Goal: Information Seeking & Learning: Learn about a topic

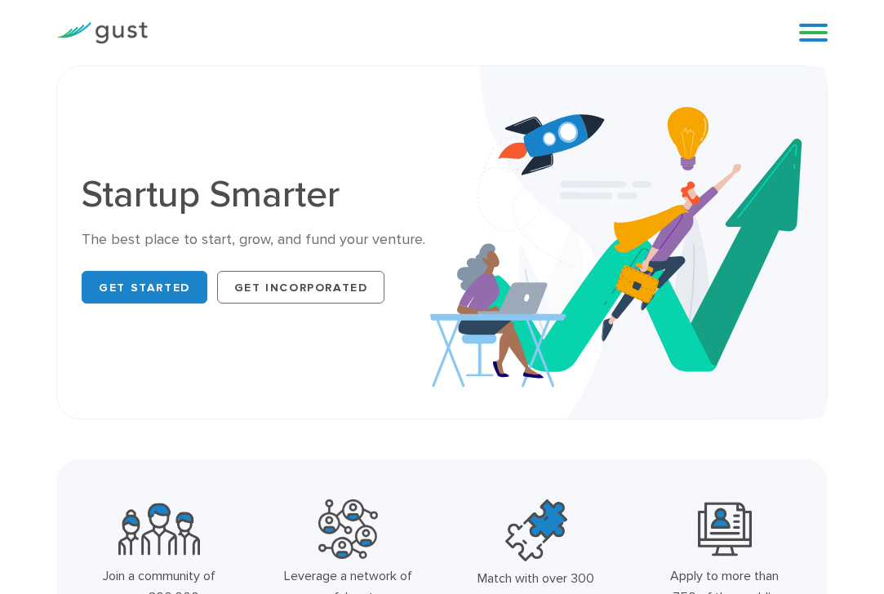
click at [807, 38] on link at bounding box center [813, 32] width 29 height 24
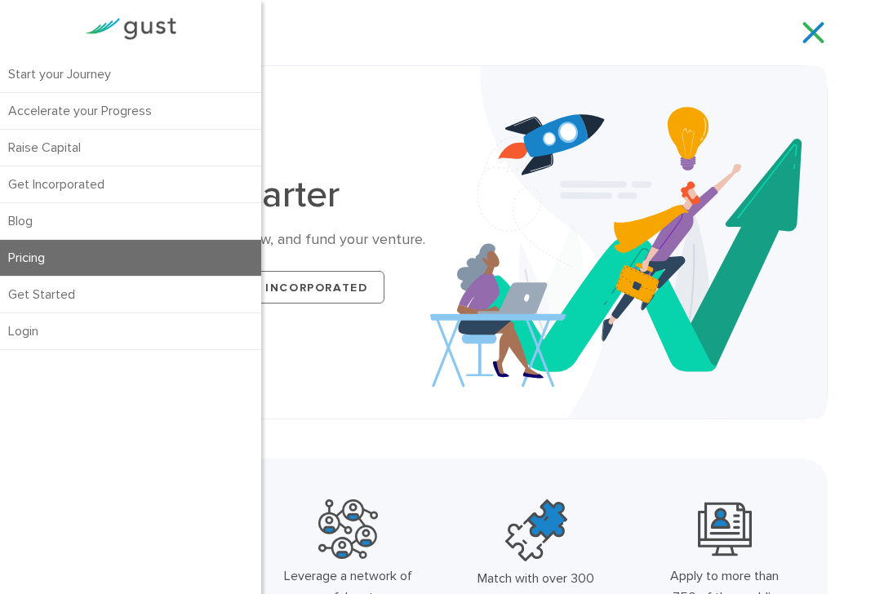
click at [58, 251] on link "Pricing" at bounding box center [130, 258] width 261 height 36
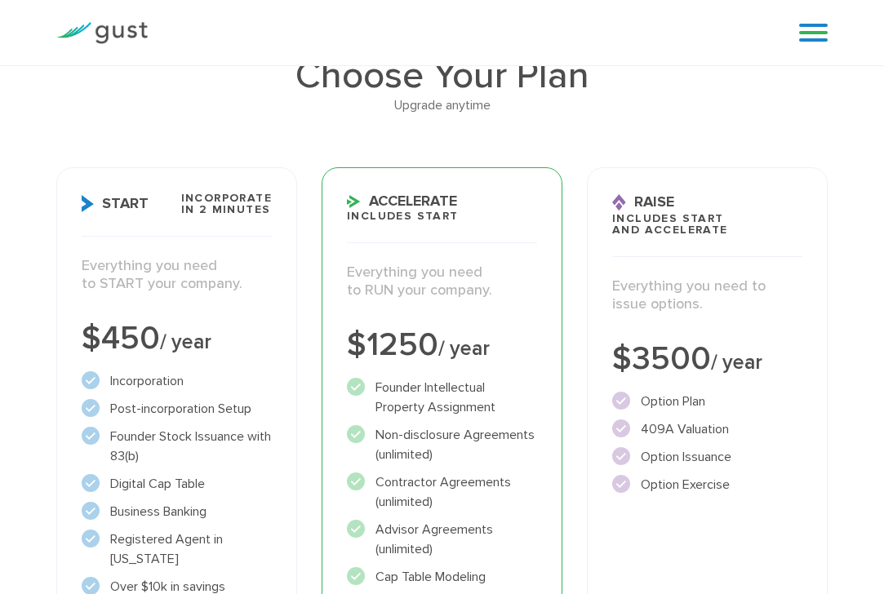
scroll to position [184, 0]
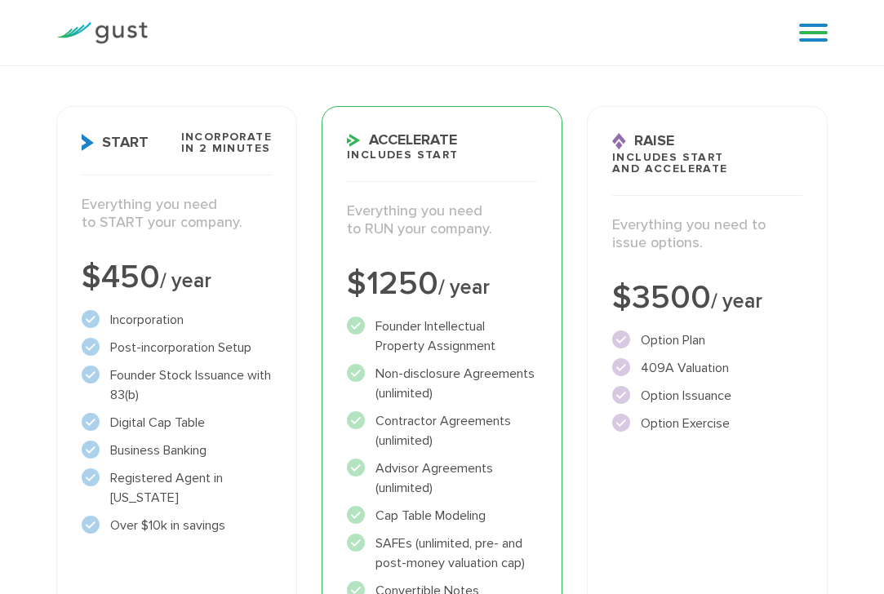
drag, startPoint x: 367, startPoint y: 132, endPoint x: 467, endPoint y: 169, distance: 106.1
click at [467, 170] on h3 "Accelerate Includes START" at bounding box center [442, 156] width 190 height 51
drag, startPoint x: 513, startPoint y: 230, endPoint x: 344, endPoint y: 223, distance: 169.1
click at [344, 224] on div "Everything you need to RUN your company." at bounding box center [442, 226] width 215 height 49
drag, startPoint x: 345, startPoint y: 211, endPoint x: 512, endPoint y: 239, distance: 169.7
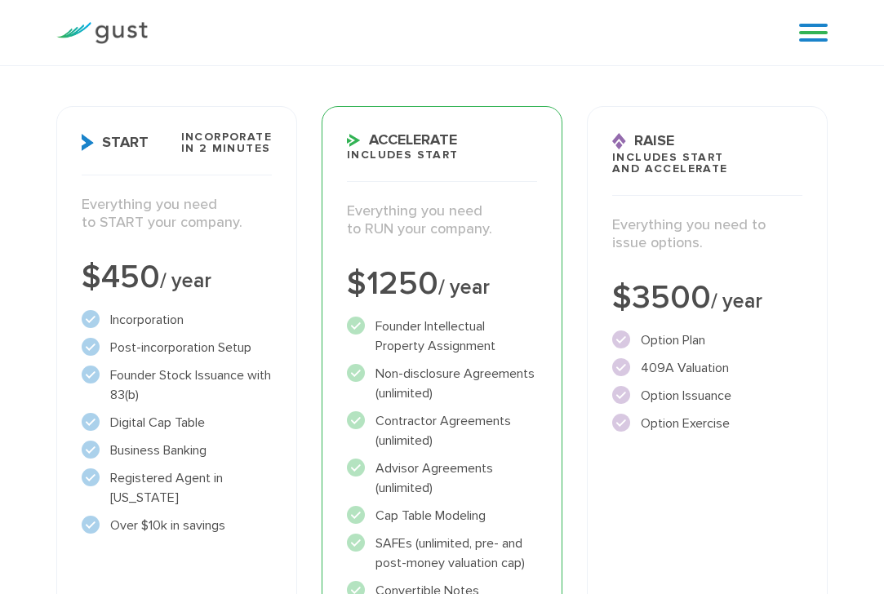
click at [512, 239] on div "Everything you need to RUN your company." at bounding box center [442, 226] width 215 height 49
drag, startPoint x: 605, startPoint y: 221, endPoint x: 734, endPoint y: 243, distance: 130.8
click at [734, 243] on div "Everything you need to issue options." at bounding box center [707, 240] width 215 height 49
drag, startPoint x: 667, startPoint y: 144, endPoint x: 731, endPoint y: 159, distance: 66.1
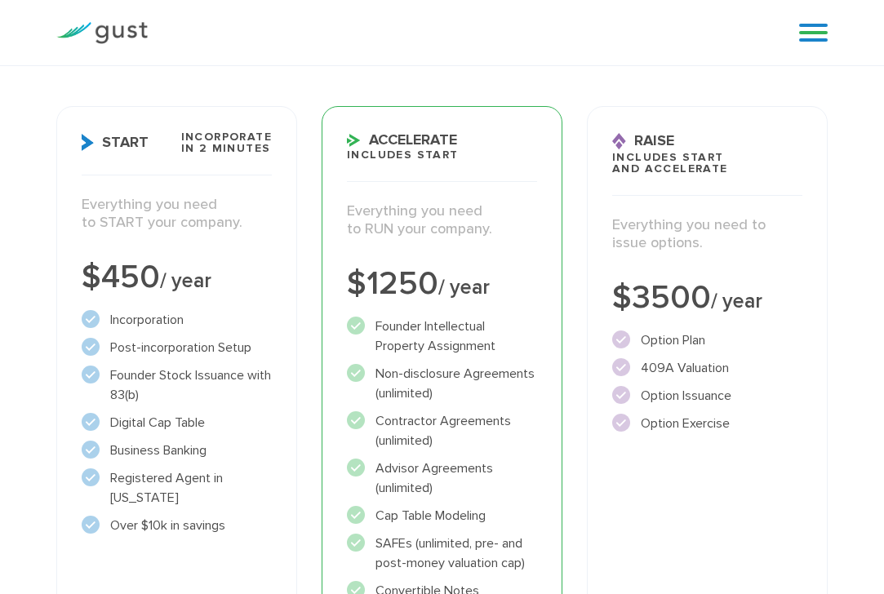
click at [729, 157] on h3 "Raise Includes START and ACCELERATE" at bounding box center [707, 163] width 190 height 64
drag, startPoint x: 747, startPoint y: 166, endPoint x: 631, endPoint y: 140, distance: 118.8
click at [631, 140] on h3 "Raise Includes START and ACCELERATE" at bounding box center [707, 163] width 190 height 64
click at [631, 140] on span "Raise" at bounding box center [643, 141] width 62 height 17
drag, startPoint x: 634, startPoint y: 140, endPoint x: 789, endPoint y: 175, distance: 158.8
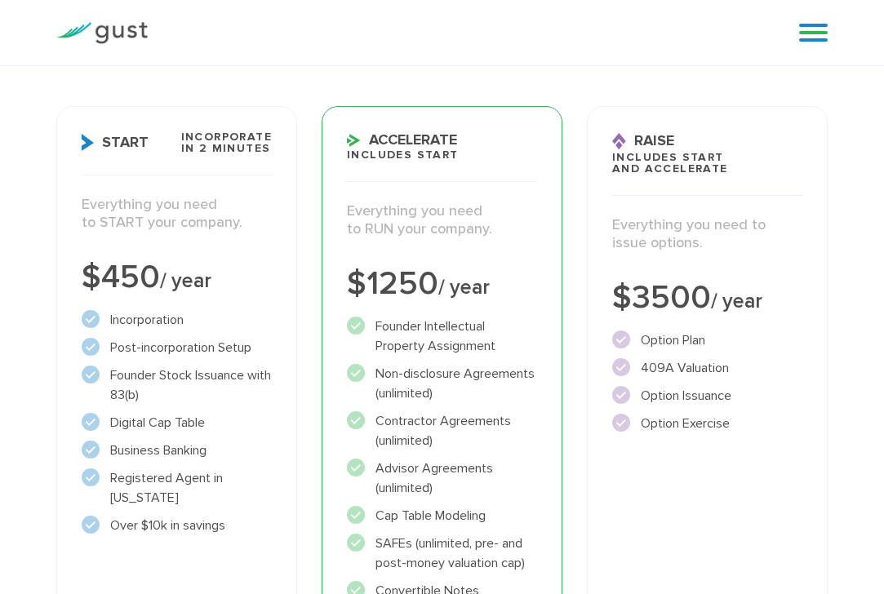
click at [789, 175] on h3 "Raise Includes START and ACCELERATE" at bounding box center [707, 163] width 190 height 64
click at [787, 175] on h3 "Raise Includes START and ACCELERATE" at bounding box center [707, 163] width 190 height 64
drag, startPoint x: 614, startPoint y: 222, endPoint x: 727, endPoint y: 242, distance: 115.1
click at [727, 242] on div "Everything you need to issue options." at bounding box center [707, 240] width 215 height 49
click at [727, 242] on p "Everything you need to issue options." at bounding box center [707, 234] width 190 height 37
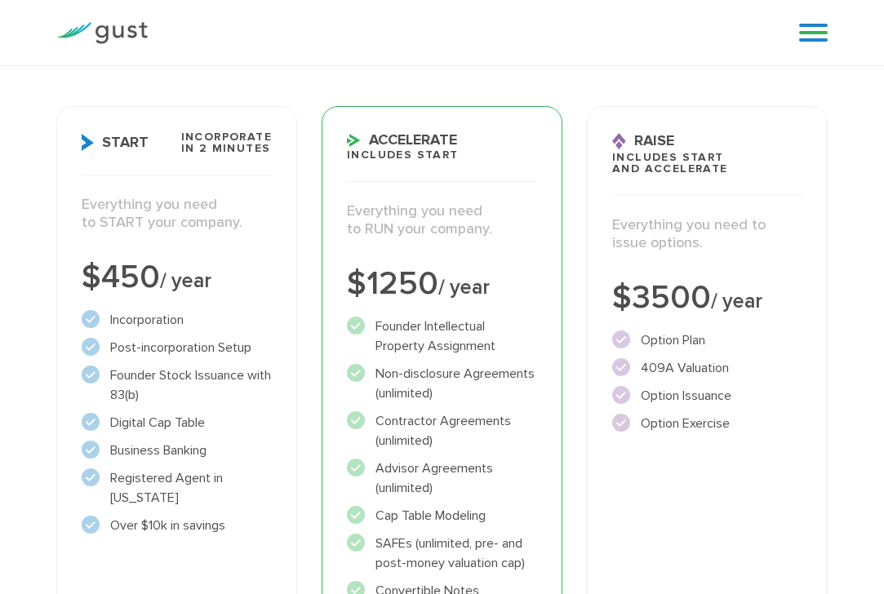
drag, startPoint x: 771, startPoint y: 301, endPoint x: 636, endPoint y: 140, distance: 210.8
click at [640, 141] on div "Raise Includes START and ACCELERATE Everything you need to issue options. $3500…" at bounding box center [707, 472] width 241 height 732
click at [631, 139] on span "Raise" at bounding box center [643, 141] width 62 height 17
drag, startPoint x: 635, startPoint y: 139, endPoint x: 737, endPoint y: 401, distance: 281.8
click at [737, 401] on div "Raise Includes START and ACCELERATE Everything you need to issue options. $3500…" at bounding box center [707, 472] width 241 height 732
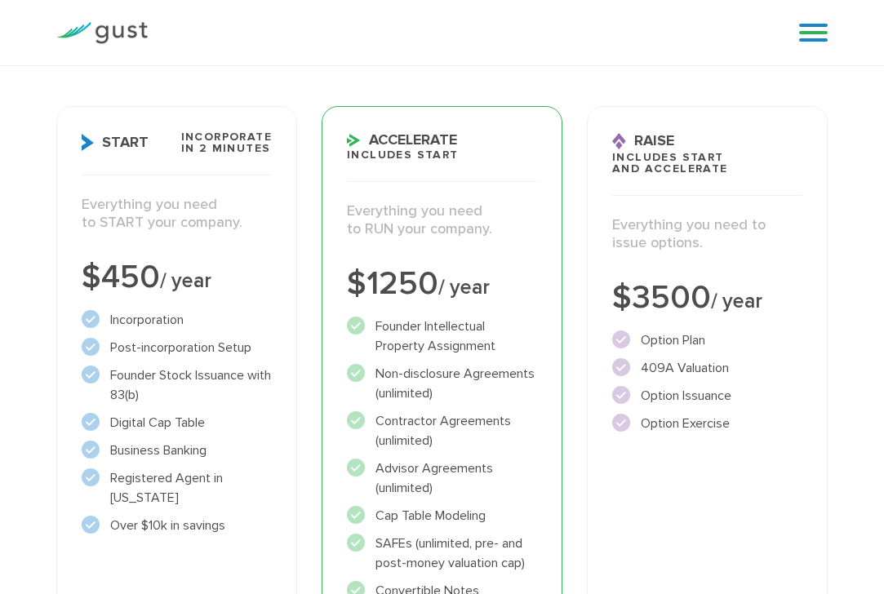
drag, startPoint x: 702, startPoint y: 302, endPoint x: 631, endPoint y: 122, distance: 193.0
click at [631, 122] on div "Raise Includes START and ACCELERATE Everything you need to issue options. $3500…" at bounding box center [707, 472] width 241 height 732
drag, startPoint x: 627, startPoint y: 123, endPoint x: 773, endPoint y: 426, distance: 336.1
click at [773, 426] on div "Raise Includes START and ACCELERATE Everything you need to issue options. $3500…" at bounding box center [707, 472] width 241 height 732
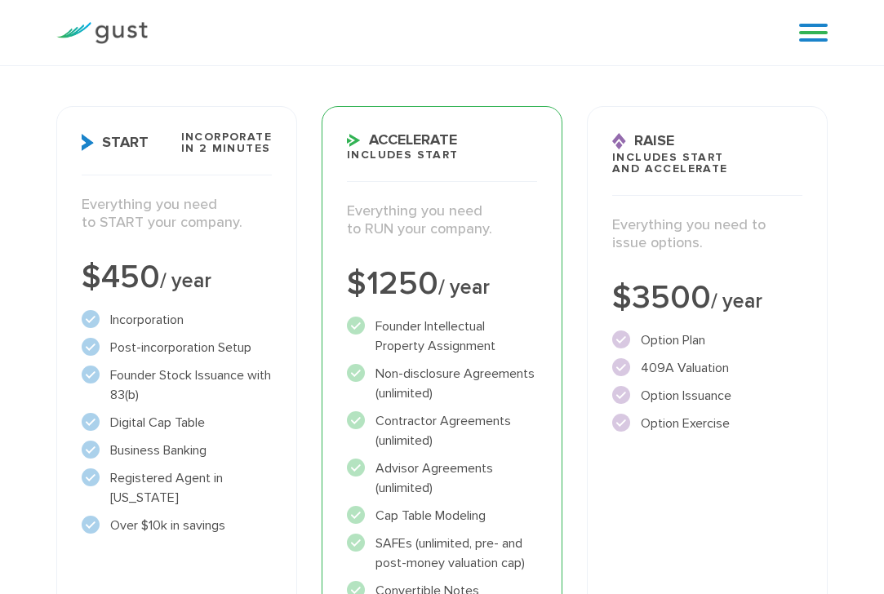
click at [773, 427] on li "Option Exercise" at bounding box center [707, 424] width 190 height 20
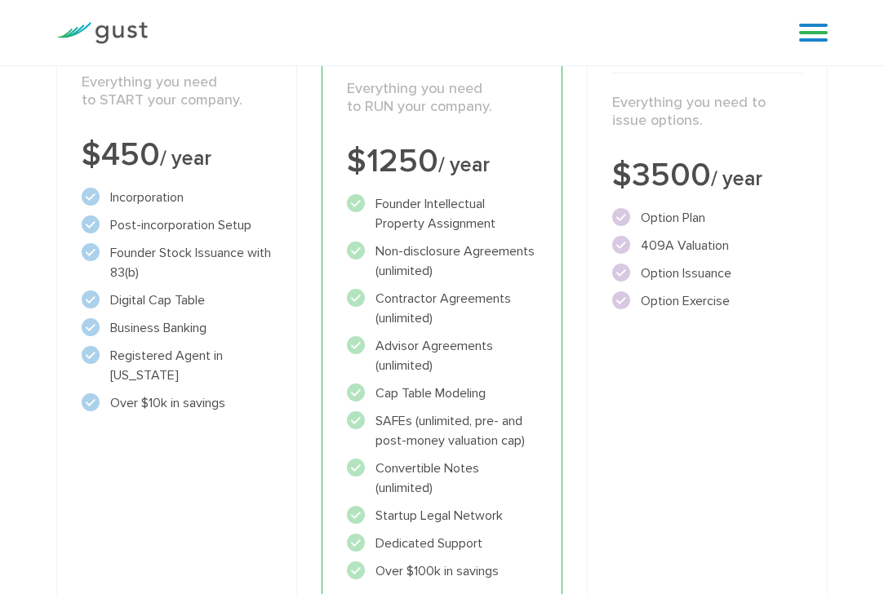
drag, startPoint x: 329, startPoint y: 139, endPoint x: 470, endPoint y: 356, distance: 258.9
click at [463, 356] on div "Accelerate Includes START Everything you need to RUN your company. $1250 / year…" at bounding box center [441, 350] width 241 height 732
click at [596, 379] on div "Raise Includes START and ACCELERATE Everything you need to issue options. $3500…" at bounding box center [707, 350] width 241 height 732
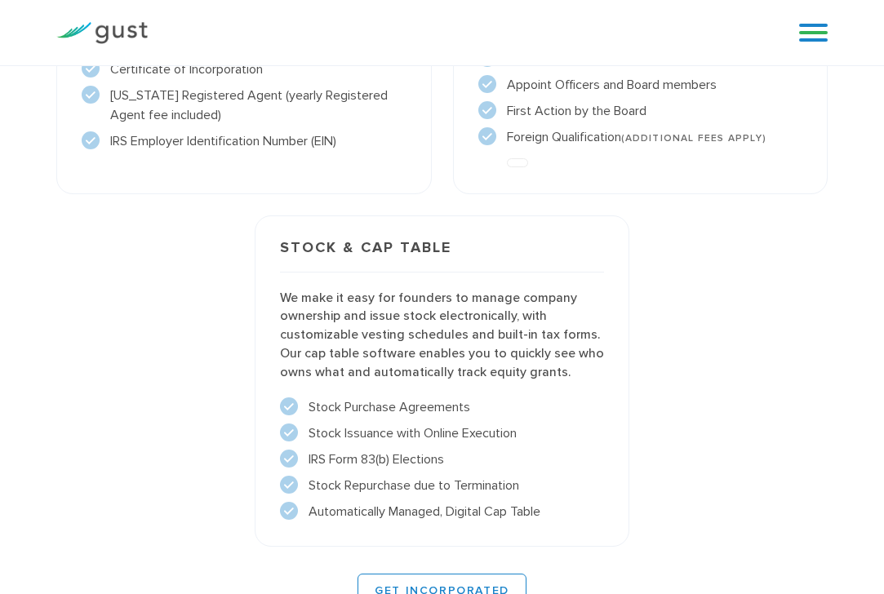
scroll to position [1224, 0]
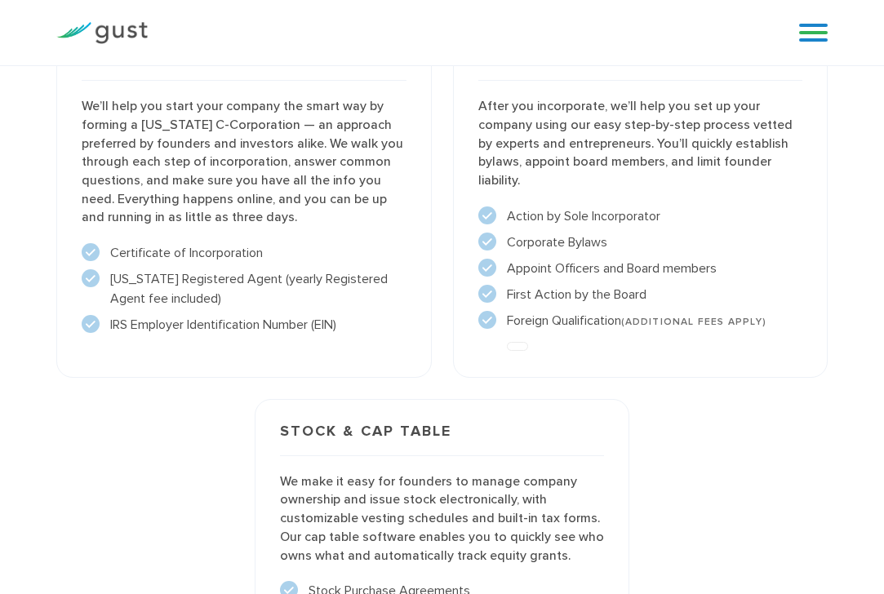
drag, startPoint x: 621, startPoint y: 187, endPoint x: 757, endPoint y: 302, distance: 178.3
click at [757, 302] on div "Post-incorporation setup After you incorporate, we’ll help you set up your comp…" at bounding box center [640, 201] width 375 height 354
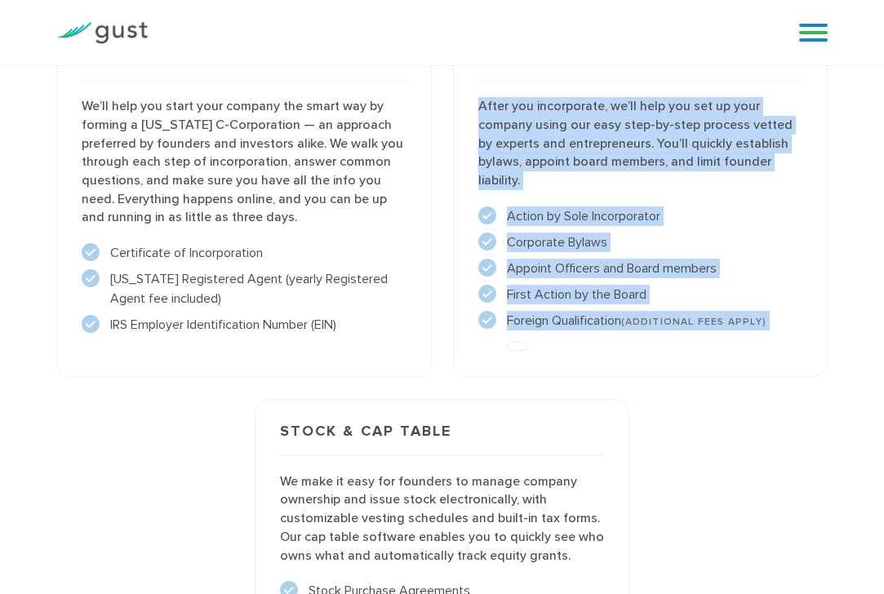
drag, startPoint x: 776, startPoint y: 333, endPoint x: 454, endPoint y: 107, distance: 393.0
click at [454, 107] on div "Post-incorporation setup After you incorporate, we’ll help you set up your comp…" at bounding box center [640, 201] width 375 height 354
drag, startPoint x: 658, startPoint y: 196, endPoint x: 819, endPoint y: 296, distance: 190.2
click at [818, 294] on div "Post-incorporation setup After you incorporate, we’ll help you set up your comp…" at bounding box center [640, 201] width 375 height 354
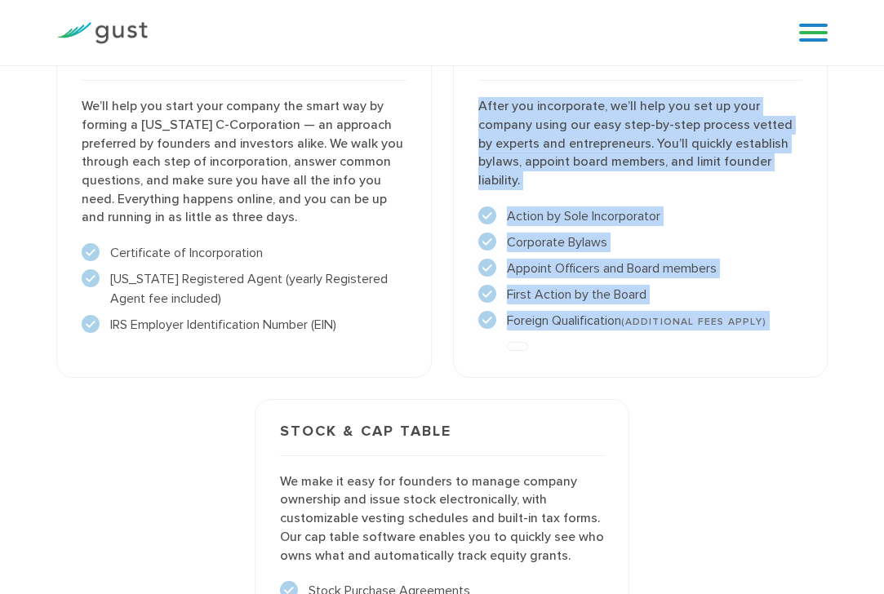
click at [819, 296] on div "Post-incorporation setup After you incorporate, we’ll help you set up your comp…" at bounding box center [640, 201] width 375 height 354
drag, startPoint x: 820, startPoint y: 309, endPoint x: 444, endPoint y: 109, distance: 426.0
click at [444, 109] on div "Post-incorporation setup After you incorporate, we’ll help you set up your comp…" at bounding box center [640, 200] width 396 height 375
click at [461, 105] on div "Post-incorporation setup After you incorporate, we’ll help you set up your comp…" at bounding box center [640, 201] width 375 height 354
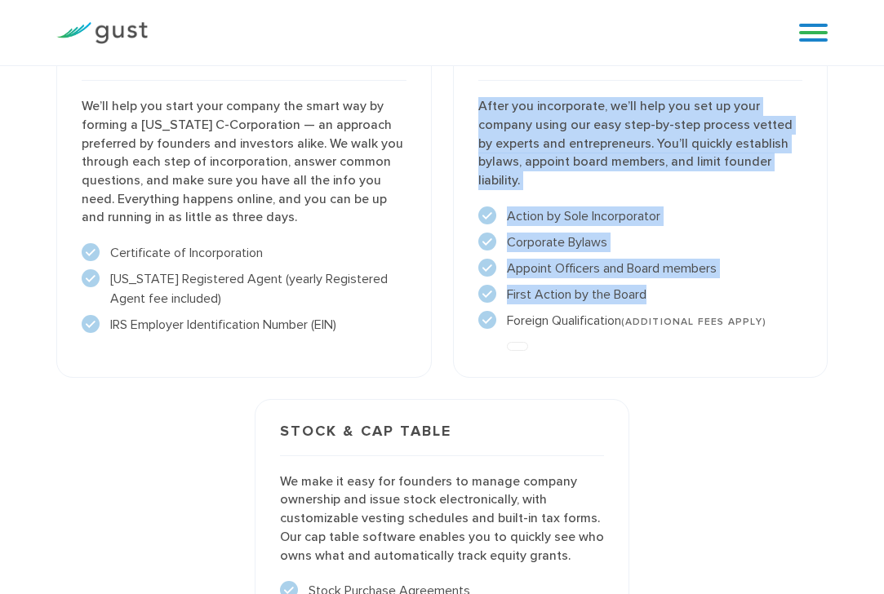
drag, startPoint x: 490, startPoint y: 129, endPoint x: 777, endPoint y: 294, distance: 330.5
click at [777, 294] on div "Post-incorporation setup After you incorporate, we’ll help you set up your comp…" at bounding box center [640, 201] width 375 height 354
drag, startPoint x: 777, startPoint y: 294, endPoint x: 783, endPoint y: 310, distance: 17.3
click at [778, 295] on li "First Action by the Board" at bounding box center [640, 295] width 324 height 20
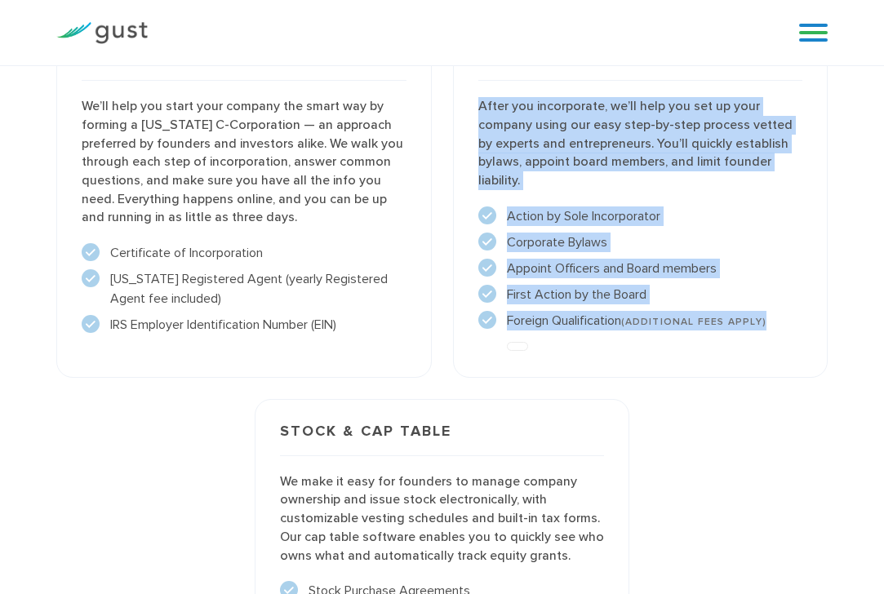
drag, startPoint x: 783, startPoint y: 310, endPoint x: 458, endPoint y: 94, distance: 390.2
click at [458, 94] on div "Post-incorporation setup After you incorporate, we’ll help you set up your comp…" at bounding box center [640, 201] width 375 height 354
click at [481, 103] on p "After you incorporate, we’ll help you set up your company using our easy step-b…" at bounding box center [640, 143] width 324 height 93
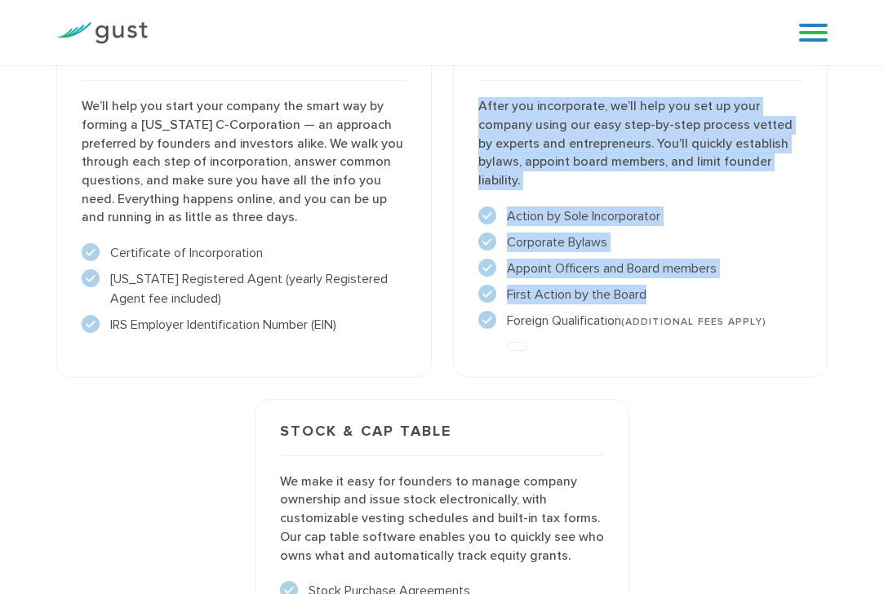
drag, startPoint x: 481, startPoint y: 103, endPoint x: 788, endPoint y: 304, distance: 367.3
click at [788, 304] on div "Post-incorporation setup After you incorporate, we’ll help you set up your comp…" at bounding box center [640, 201] width 375 height 354
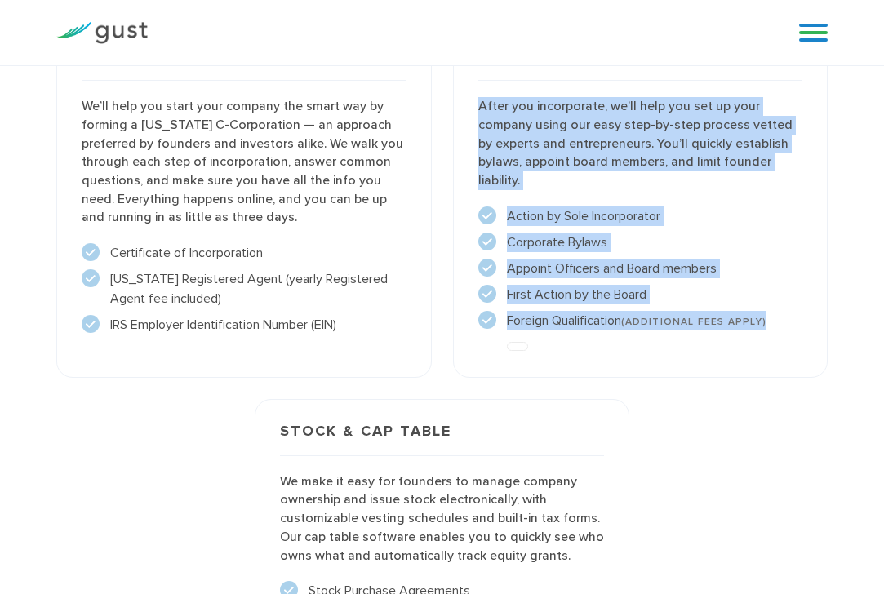
drag, startPoint x: 790, startPoint y: 310, endPoint x: 457, endPoint y: 94, distance: 397.0
click at [459, 99] on div "Post-incorporation setup After you incorporate, we’ll help you set up your comp…" at bounding box center [640, 201] width 375 height 354
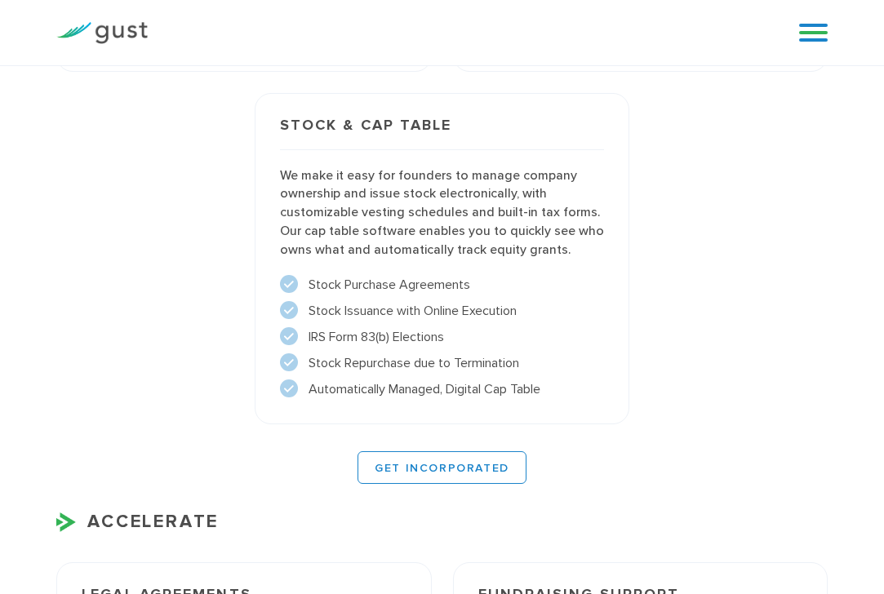
drag, startPoint x: 247, startPoint y: 110, endPoint x: 632, endPoint y: 384, distance: 471.6
click at [637, 410] on div "Stock & Cap Table We make it easy for founders to manage company ownership and …" at bounding box center [442, 258] width 396 height 353
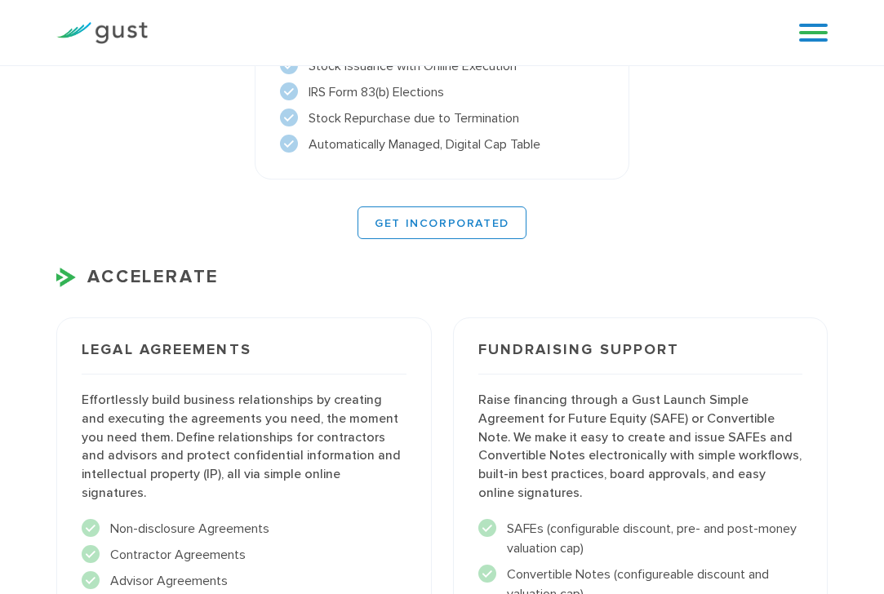
scroll to position [1897, 0]
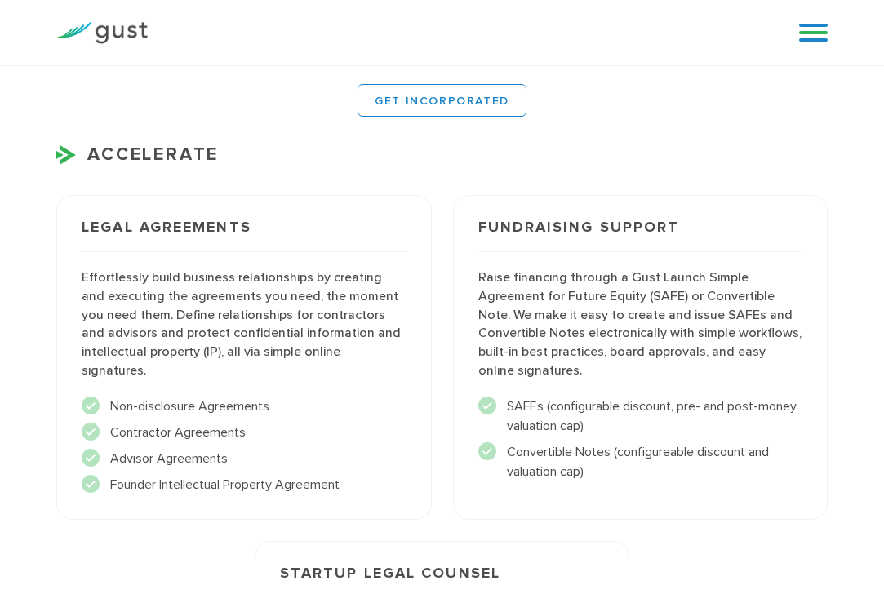
click at [330, 170] on div "ACCELERATE Legal Agreements Effortlessly build business relationships by creati…" at bounding box center [441, 529] width 771 height 777
drag, startPoint x: 139, startPoint y: 215, endPoint x: 86, endPoint y: 215, distance: 52.2
click at [87, 215] on div "Legal Agreements Effortlessly build business relationships by creating and exec…" at bounding box center [243, 357] width 375 height 324
drag, startPoint x: 86, startPoint y: 215, endPoint x: 73, endPoint y: 215, distance: 13.1
click at [85, 215] on div "Legal Agreements Effortlessly build business relationships by creating and exec…" at bounding box center [243, 357] width 375 height 324
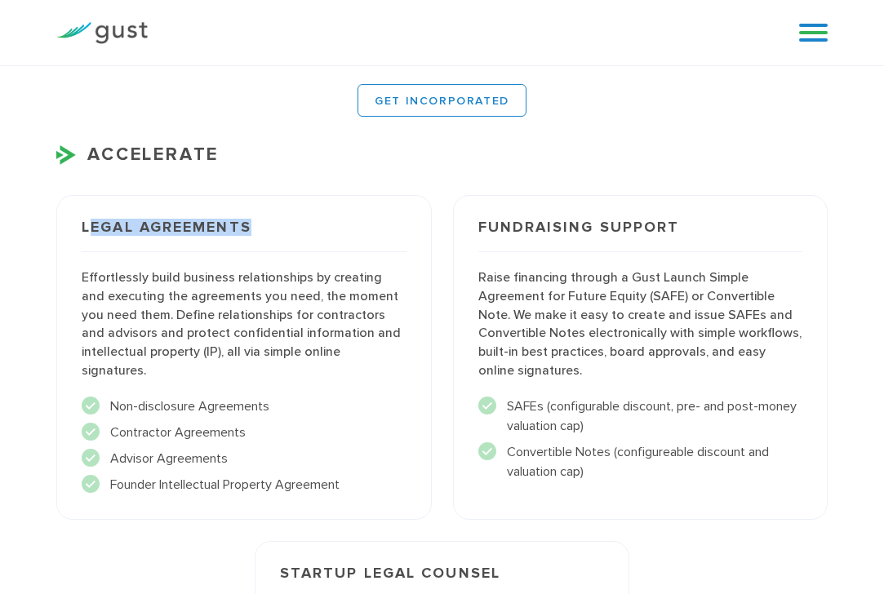
drag, startPoint x: 84, startPoint y: 244, endPoint x: 366, endPoint y: 491, distance: 375.3
click at [366, 491] on div "Legal Agreements Effortlessly build business relationships by creating and exec…" at bounding box center [243, 357] width 375 height 324
drag, startPoint x: 477, startPoint y: 225, endPoint x: 622, endPoint y: 442, distance: 261.2
click at [619, 438] on div "Fundraising Support Raise financing through a Gust Launch Simple Agreement for …" at bounding box center [640, 357] width 375 height 324
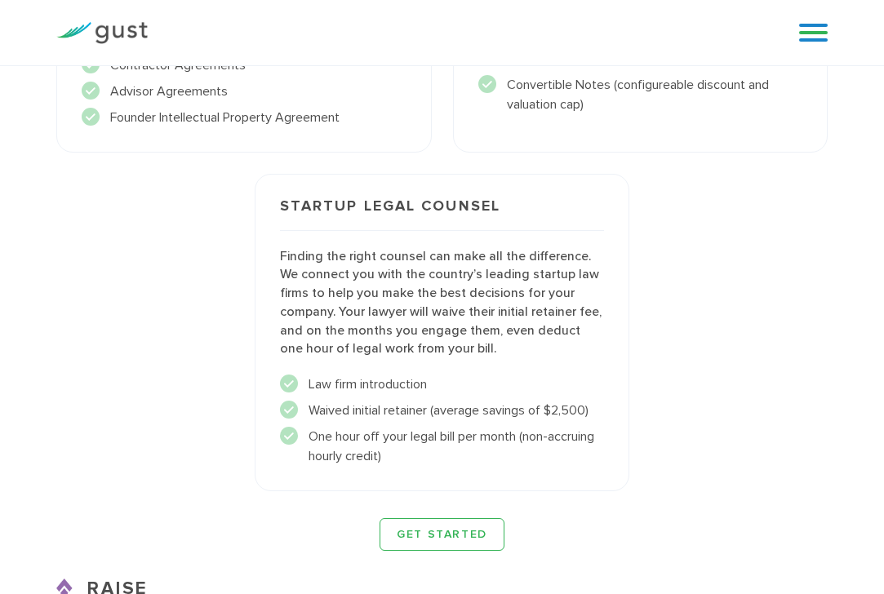
drag, startPoint x: 272, startPoint y: 375, endPoint x: 459, endPoint y: 435, distance: 196.4
click at [434, 417] on div "Startup Legal Counsel Finding the right counsel can make all the difference. We…" at bounding box center [442, 332] width 375 height 317
click at [461, 437] on li "One hour off your legal bill per month (non-accruing hourly credit)" at bounding box center [442, 446] width 324 height 39
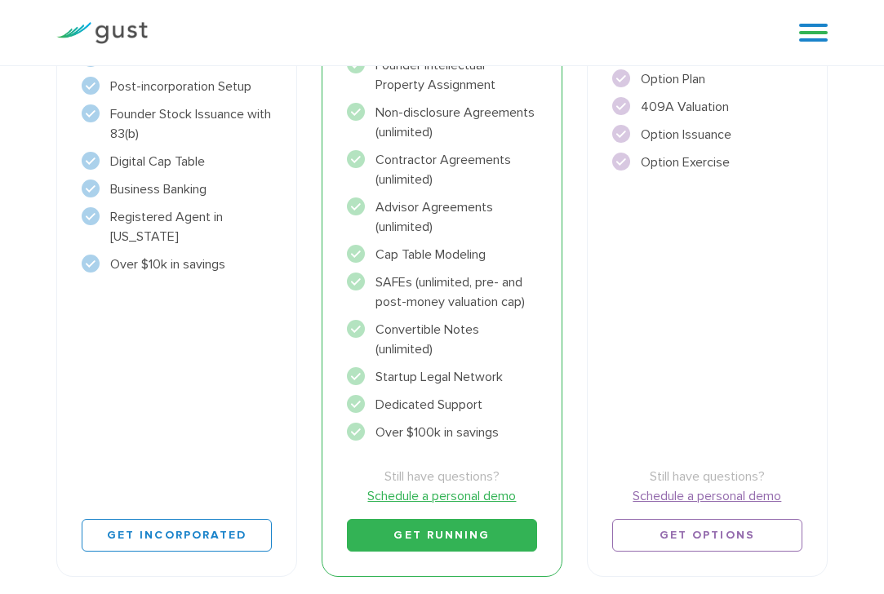
scroll to position [261, 0]
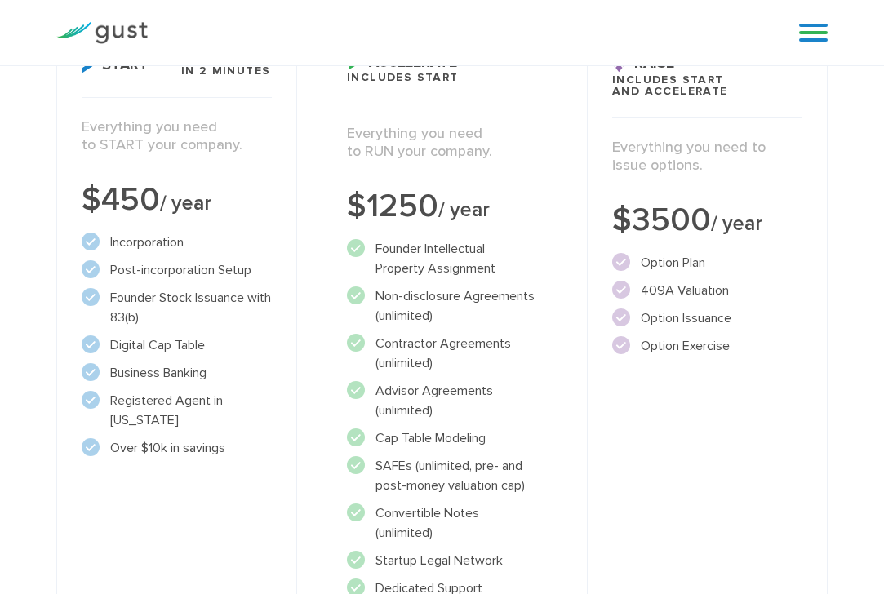
click at [109, 30] on img at bounding box center [101, 33] width 91 height 22
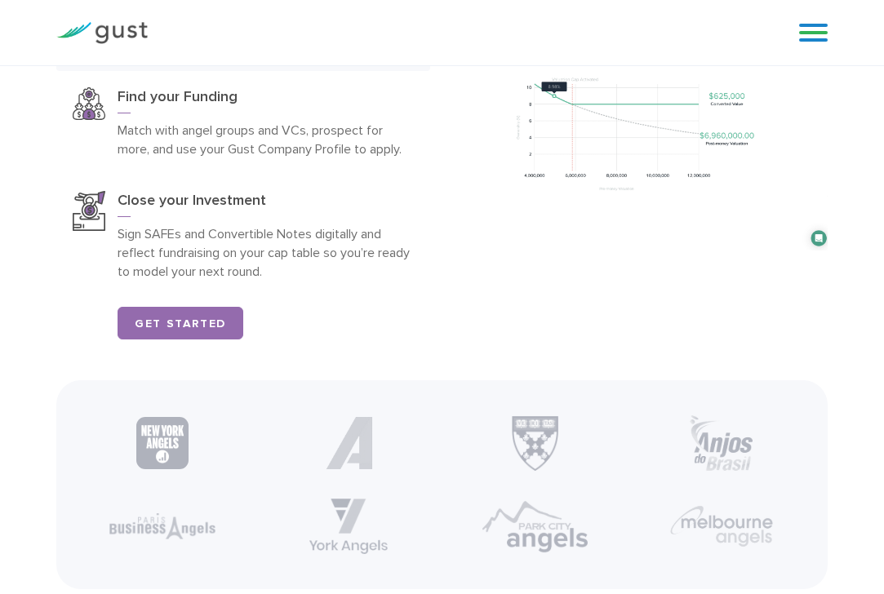
scroll to position [1958, 0]
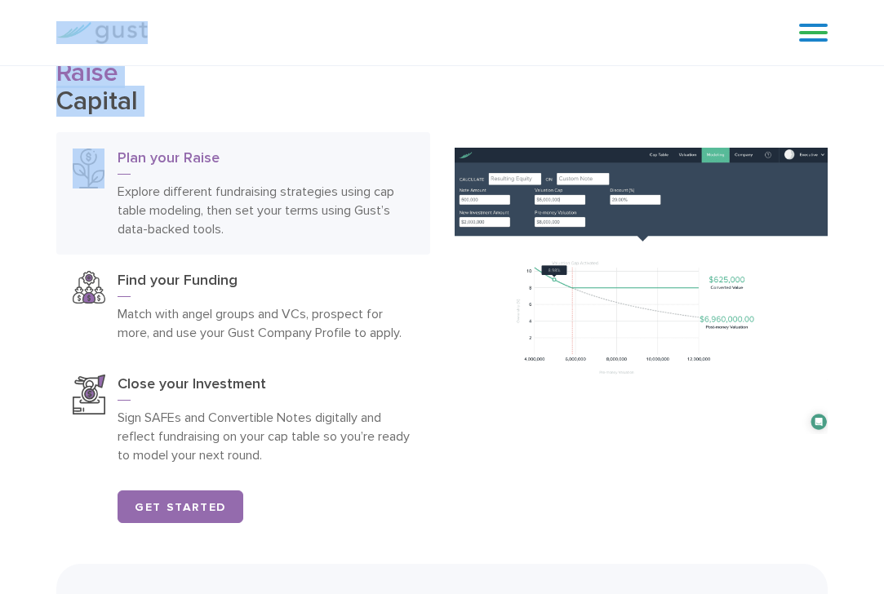
drag, startPoint x: 55, startPoint y: 62, endPoint x: 100, endPoint y: 136, distance: 87.2
click at [85, 99] on h2 "Raise Capital" at bounding box center [242, 87] width 373 height 57
click at [61, 82] on span "Raise" at bounding box center [87, 72] width 62 height 31
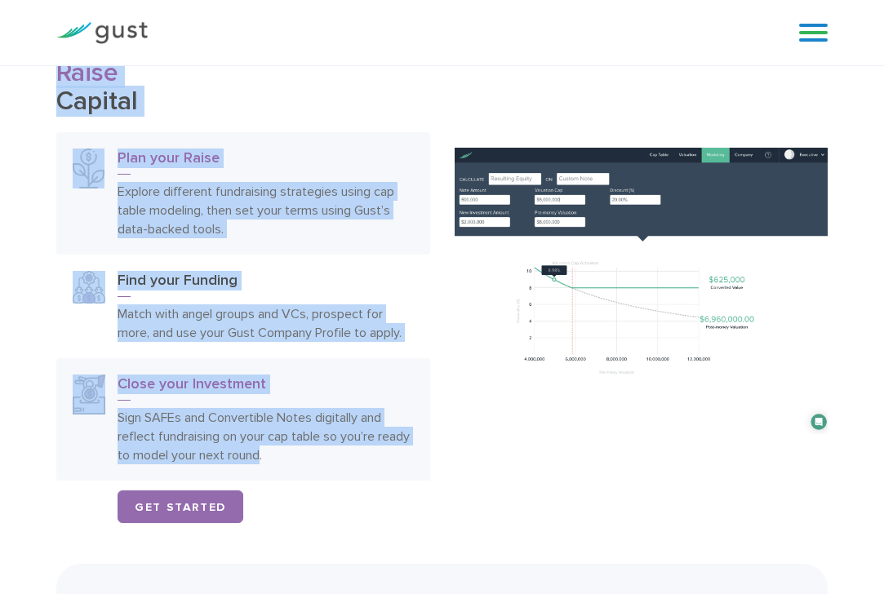
drag, startPoint x: 60, startPoint y: 78, endPoint x: 314, endPoint y: 470, distance: 467.4
click at [296, 459] on div "Raise Capital Plan your Raise Explore different fundraising strategies using ca…" at bounding box center [242, 291] width 373 height 464
click at [323, 477] on link "Close your Investment Sign SAFEs and Convertible Notes digitally and reflect fu…" at bounding box center [242, 419] width 373 height 122
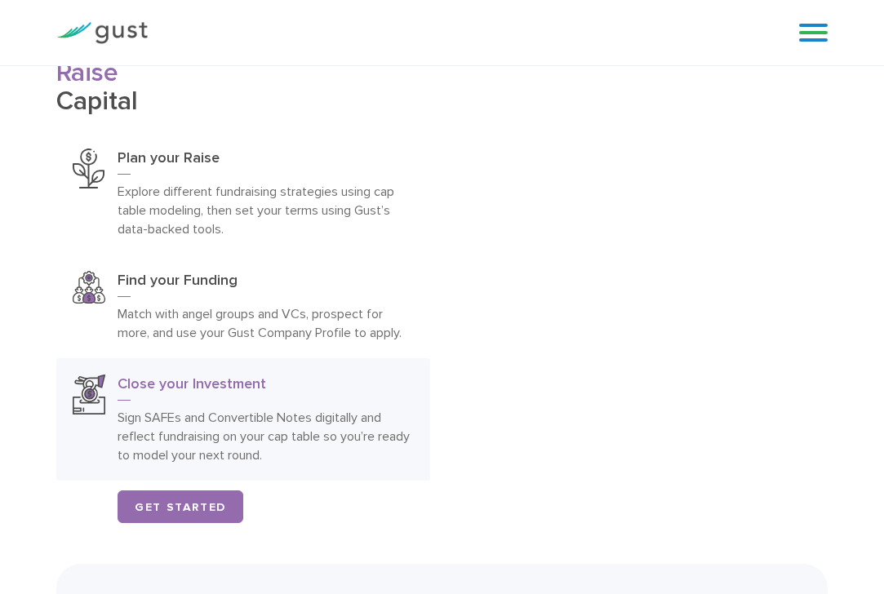
click at [336, 499] on div "Get Started" at bounding box center [274, 506] width 312 height 33
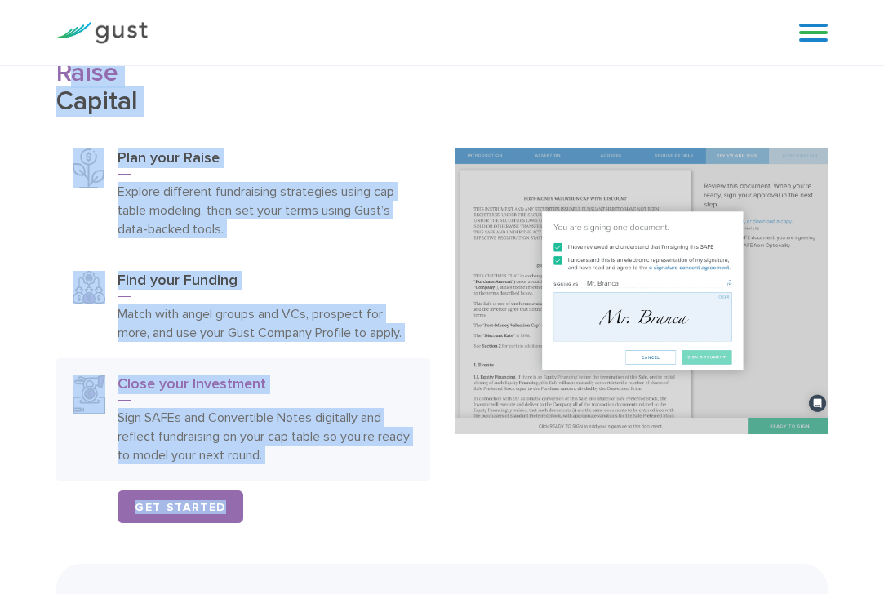
drag, startPoint x: 334, startPoint y: 493, endPoint x: 64, endPoint y: 69, distance: 502.3
click at [64, 69] on div "Raise Capital Plan your Raise Explore different fundraising strategies using ca…" at bounding box center [242, 291] width 373 height 464
click at [64, 69] on span "Raise" at bounding box center [87, 72] width 62 height 31
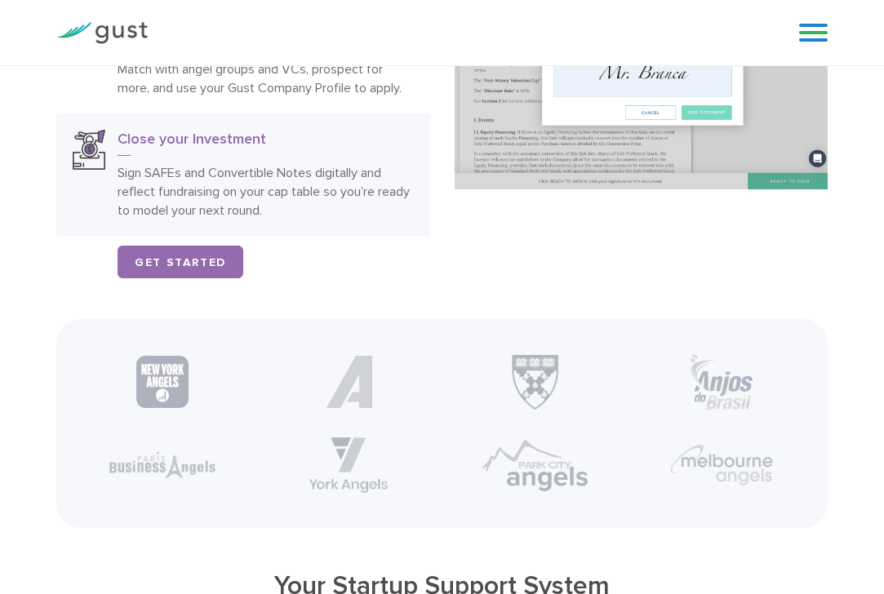
scroll to position [2326, 0]
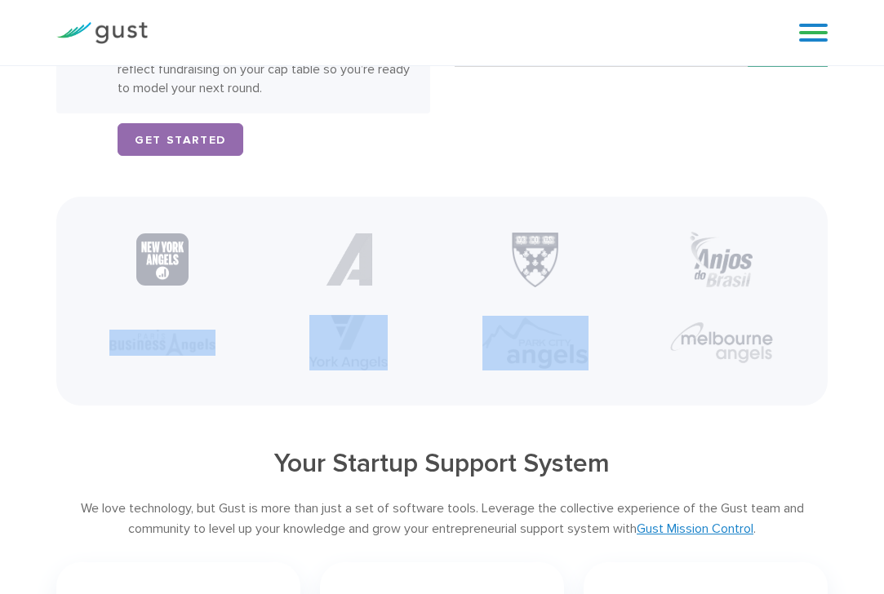
drag, startPoint x: 86, startPoint y: 337, endPoint x: 778, endPoint y: 403, distance: 695.1
click at [778, 403] on div at bounding box center [441, 301] width 771 height 209
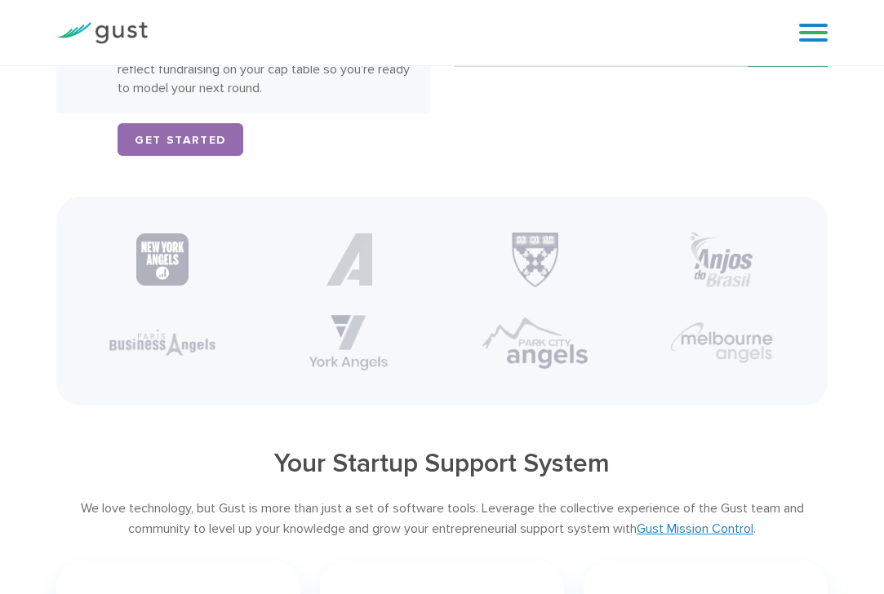
drag, startPoint x: 589, startPoint y: 447, endPoint x: 581, endPoint y: 445, distance: 8.5
click at [588, 447] on h2 "Your Startup Support System" at bounding box center [441, 463] width 771 height 35
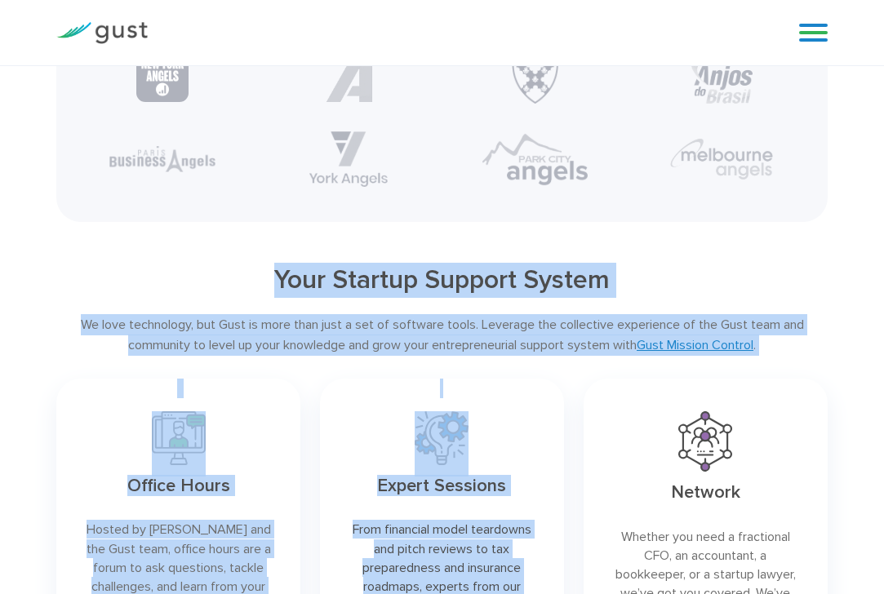
drag, startPoint x: 295, startPoint y: 285, endPoint x: 767, endPoint y: 360, distance: 478.4
click at [766, 360] on div "Your Startup Support System We love technology, but Gust is more than just a se…" at bounding box center [442, 517] width 796 height 508
click at [782, 355] on div "We love technology, but Gust is more than just a set of software tools. Leverag…" at bounding box center [441, 335] width 771 height 42
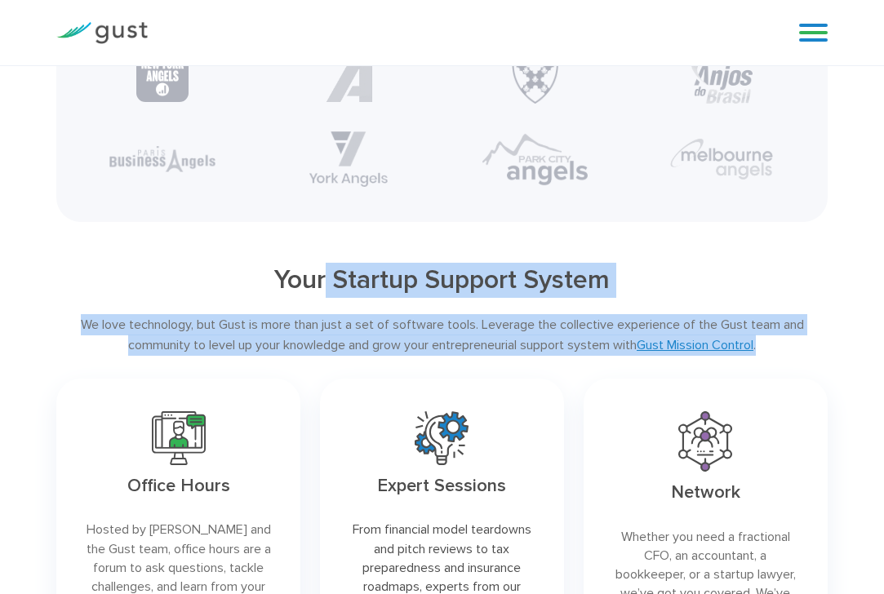
drag, startPoint x: 547, startPoint y: 308, endPoint x: 273, endPoint y: 267, distance: 276.5
click at [273, 267] on h2 "Your Startup Support System" at bounding box center [441, 280] width 771 height 35
drag, startPoint x: 287, startPoint y: 274, endPoint x: 731, endPoint y: 349, distance: 450.2
click at [731, 349] on div "Your Startup Support System We love technology, but Gust is more than just a se…" at bounding box center [442, 517] width 796 height 508
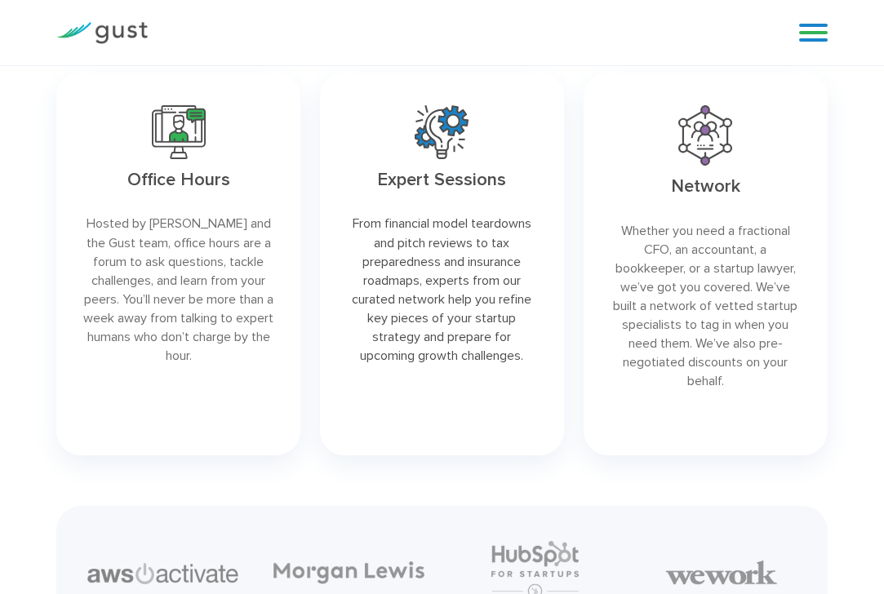
scroll to position [2693, 0]
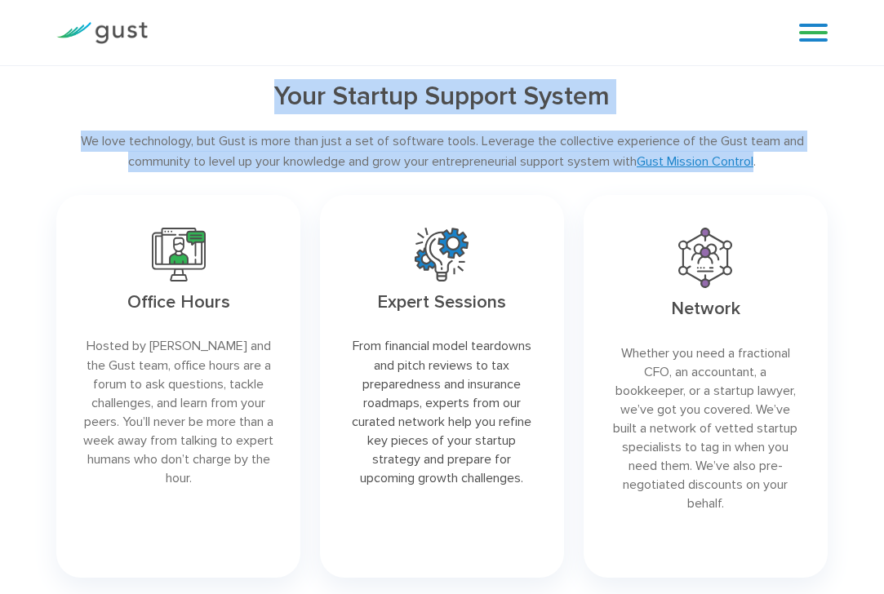
drag, startPoint x: 302, startPoint y: 140, endPoint x: 278, endPoint y: 112, distance: 37.1
click at [301, 139] on div "We love technology, but Gust is more than just a set of software tools. Leverag…" at bounding box center [441, 152] width 771 height 42
drag, startPoint x: 274, startPoint y: 103, endPoint x: 267, endPoint y: 98, distance: 8.8
click at [273, 101] on h2 "Your Startup Support System" at bounding box center [441, 96] width 771 height 35
click at [256, 92] on h2 "Your Startup Support System" at bounding box center [441, 96] width 771 height 35
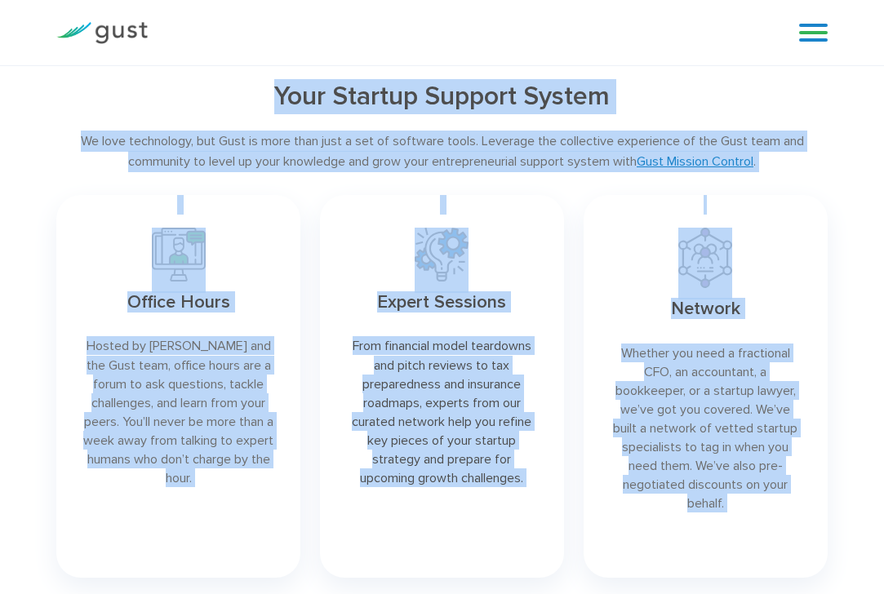
drag, startPoint x: 248, startPoint y: 96, endPoint x: 791, endPoint y: 529, distance: 693.9
click at [792, 539] on div "Your Startup Support System We love technology, but Gust is more than just a se…" at bounding box center [442, 333] width 796 height 508
click at [321, 93] on h2 "Your Startup Support System" at bounding box center [441, 96] width 771 height 35
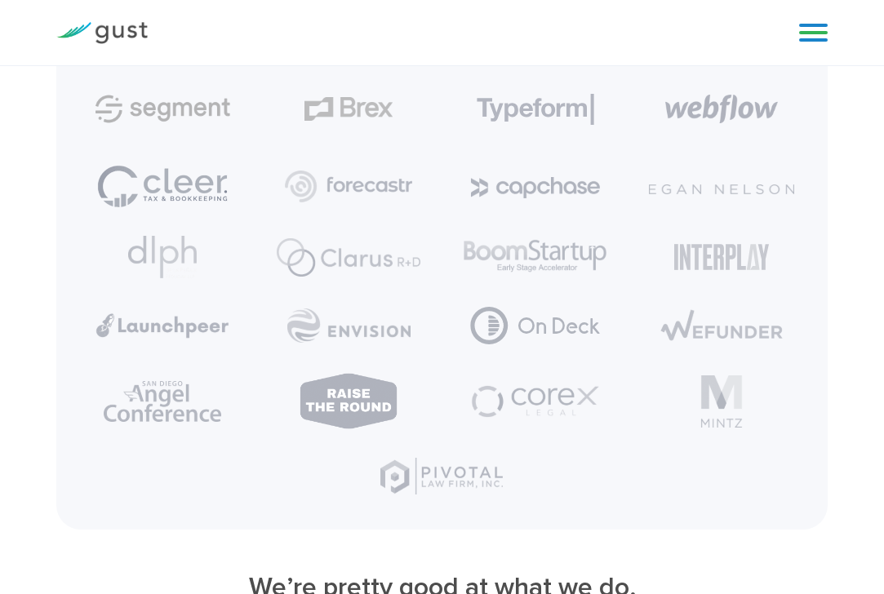
scroll to position [3611, 0]
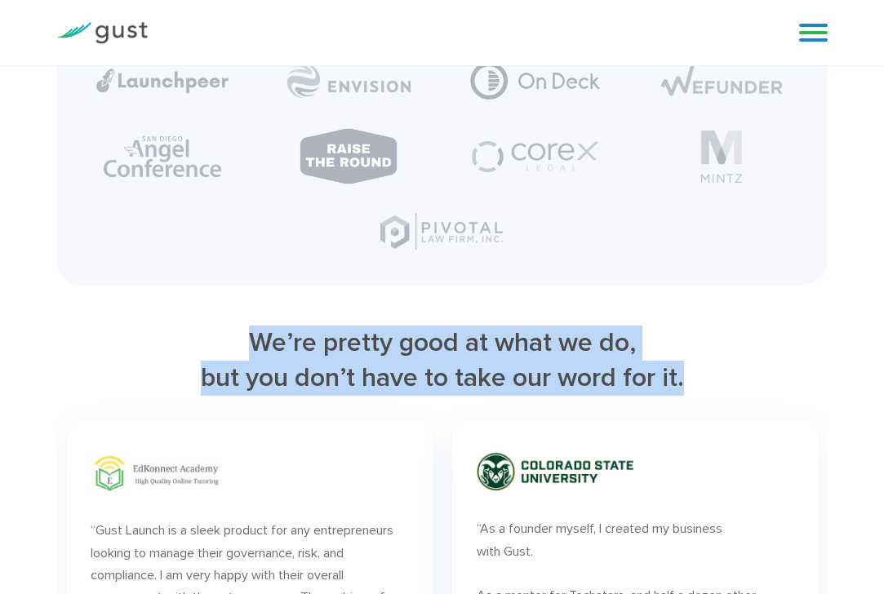
drag, startPoint x: 311, startPoint y: 343, endPoint x: 708, endPoint y: 375, distance: 398.7
click at [708, 375] on h2 "We’re pretty good at what we do, but you don’t have to take our word for it." at bounding box center [441, 360] width 771 height 69
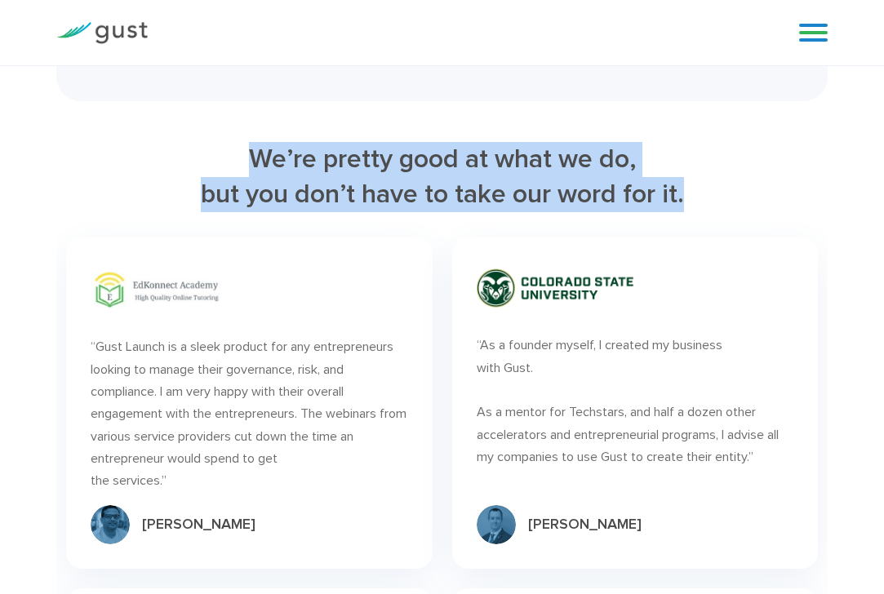
click at [242, 194] on h2 "We’re pretty good at what we do, but you don’t have to take our word for it." at bounding box center [441, 176] width 771 height 69
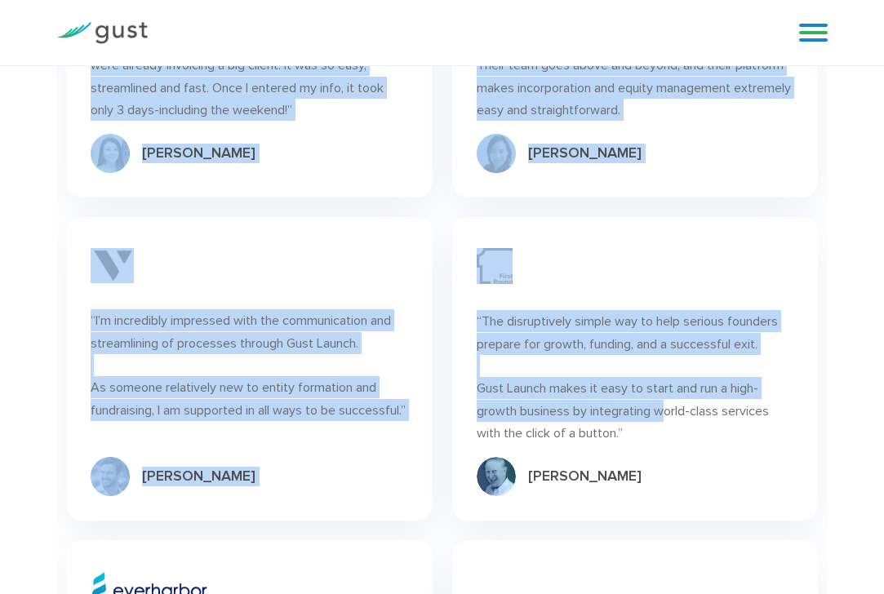
scroll to position [5263, 0]
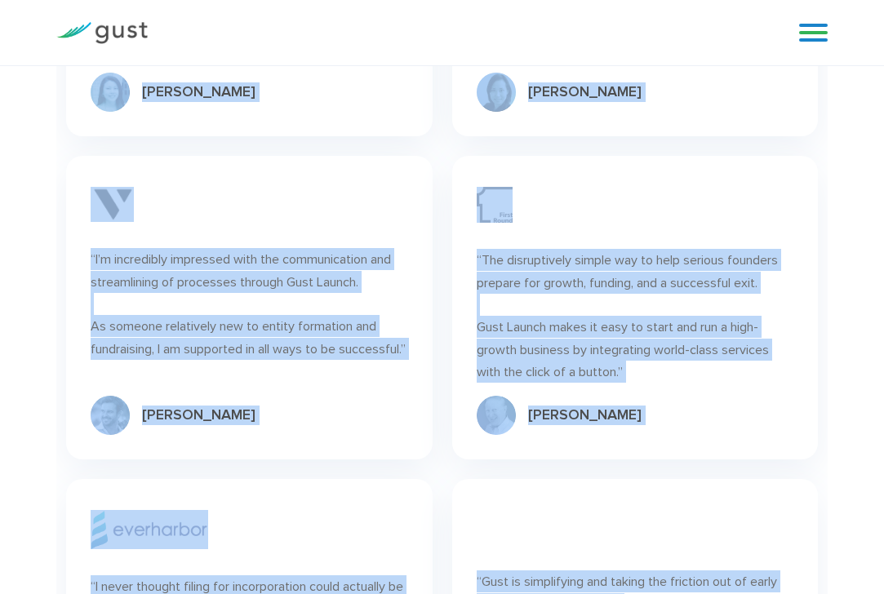
drag, startPoint x: 238, startPoint y: 190, endPoint x: 680, endPoint y: 465, distance: 520.1
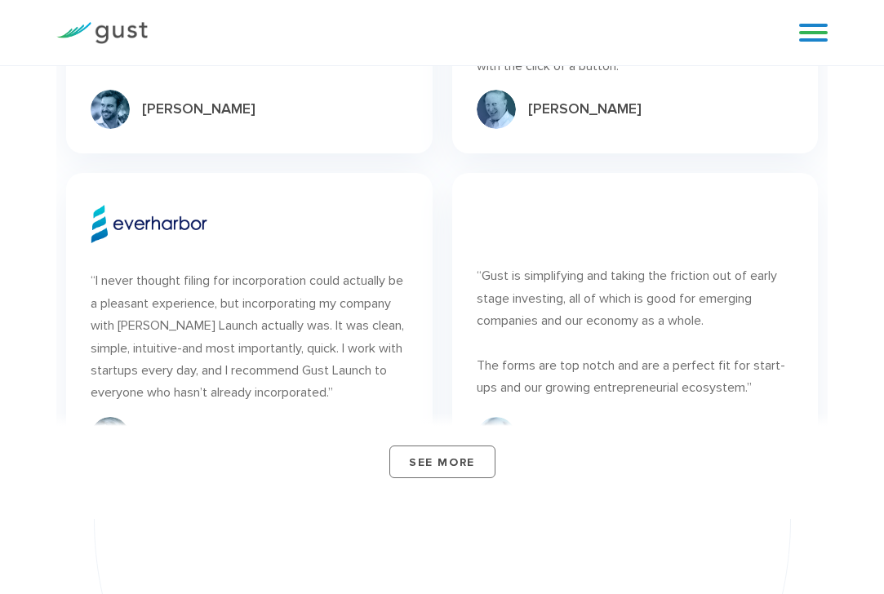
scroll to position [5814, 0]
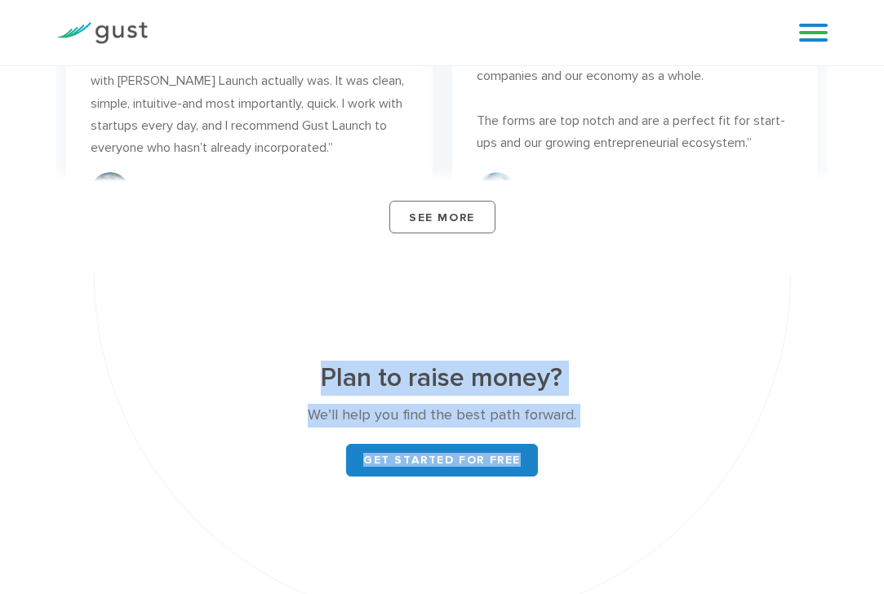
drag, startPoint x: 334, startPoint y: 362, endPoint x: 619, endPoint y: 456, distance: 300.6
click at [619, 456] on div "Plan to raise money? We’ll help you find the best path forward. Get started for…" at bounding box center [442, 448] width 759 height 348
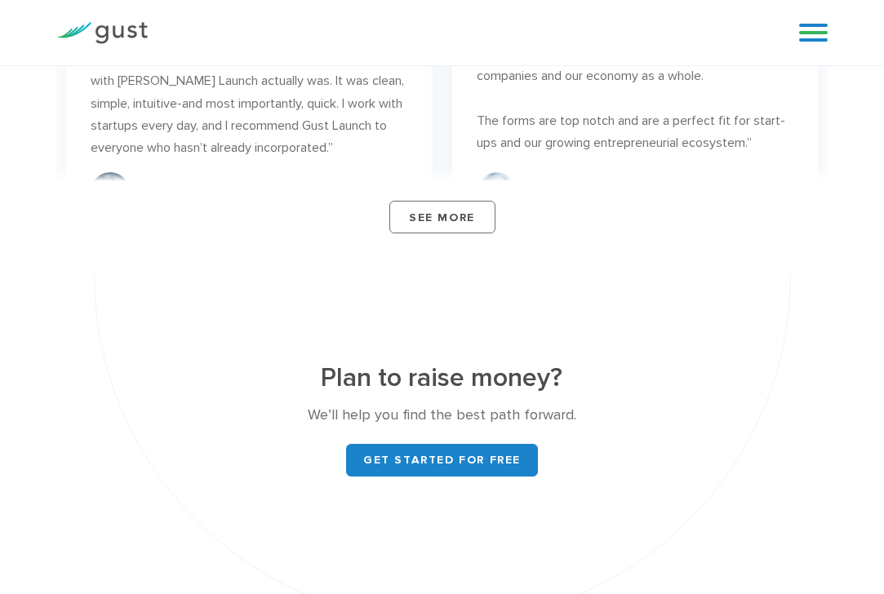
click at [619, 456] on div "Plan to raise money? We’ll help you find the best path forward. Get started for…" at bounding box center [442, 448] width 759 height 348
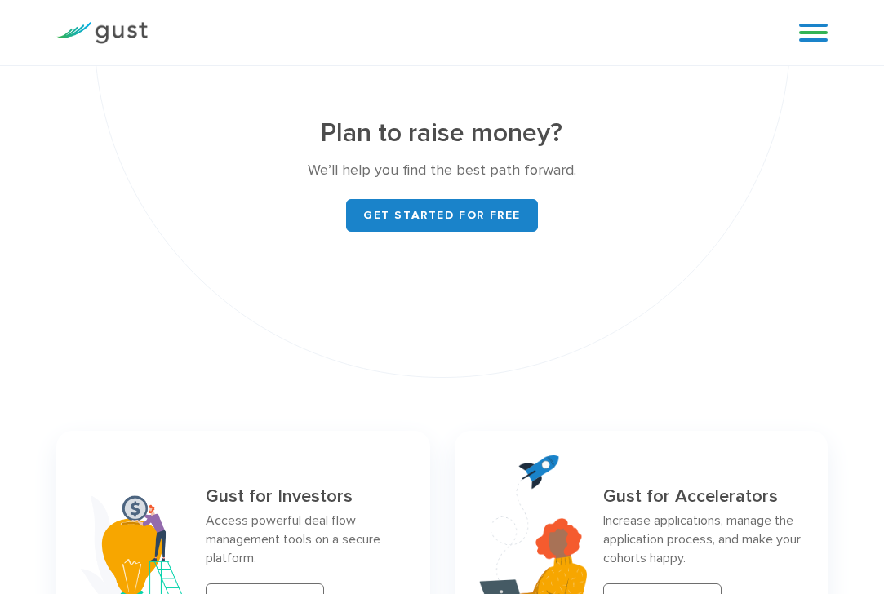
scroll to position [6181, 0]
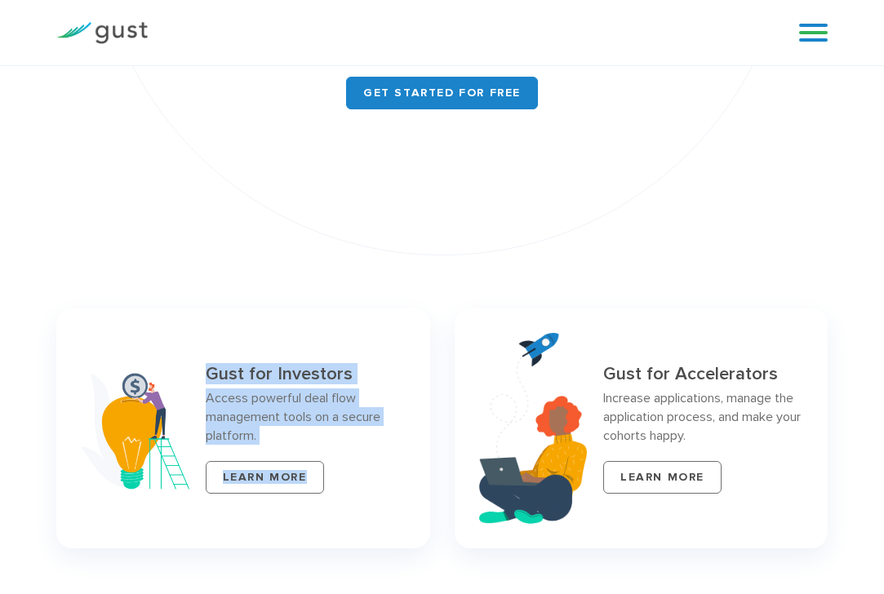
drag, startPoint x: 203, startPoint y: 348, endPoint x: 352, endPoint y: 455, distance: 183.5
click at [352, 455] on div "Gust for Investors Access powerful deal flow management tools on a secure platf…" at bounding box center [242, 428] width 373 height 240
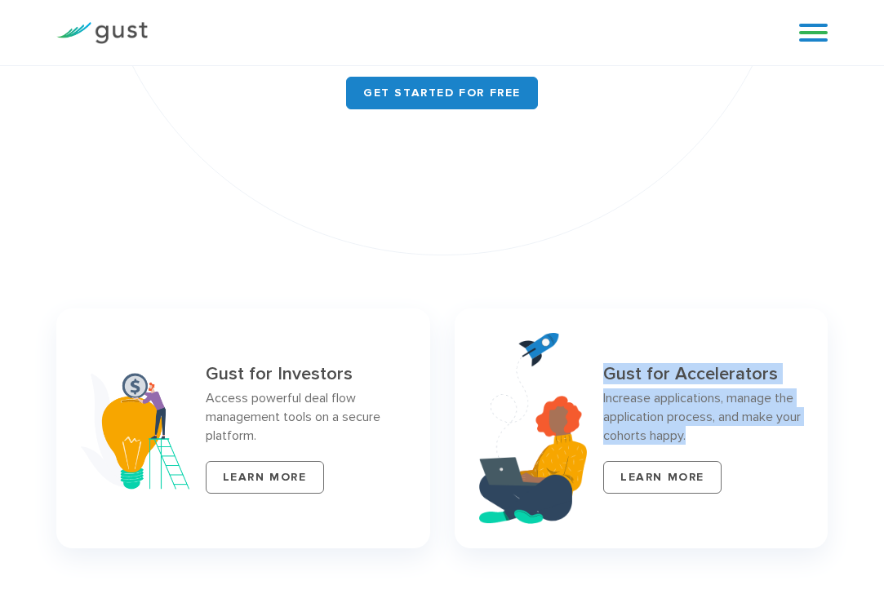
drag, startPoint x: 602, startPoint y: 354, endPoint x: 720, endPoint y: 436, distance: 143.1
click at [720, 436] on div "Gust for Accelerators Increase applications, manage the application process, an…" at bounding box center [703, 429] width 200 height 130
click at [742, 411] on p "Increase applications, manage the application process, and make your cohorts ha…" at bounding box center [703, 416] width 200 height 56
drag, startPoint x: 605, startPoint y: 352, endPoint x: 718, endPoint y: 441, distance: 144.1
click at [718, 441] on div "Gust for Accelerators Increase applications, manage the application process, an…" at bounding box center [703, 429] width 200 height 130
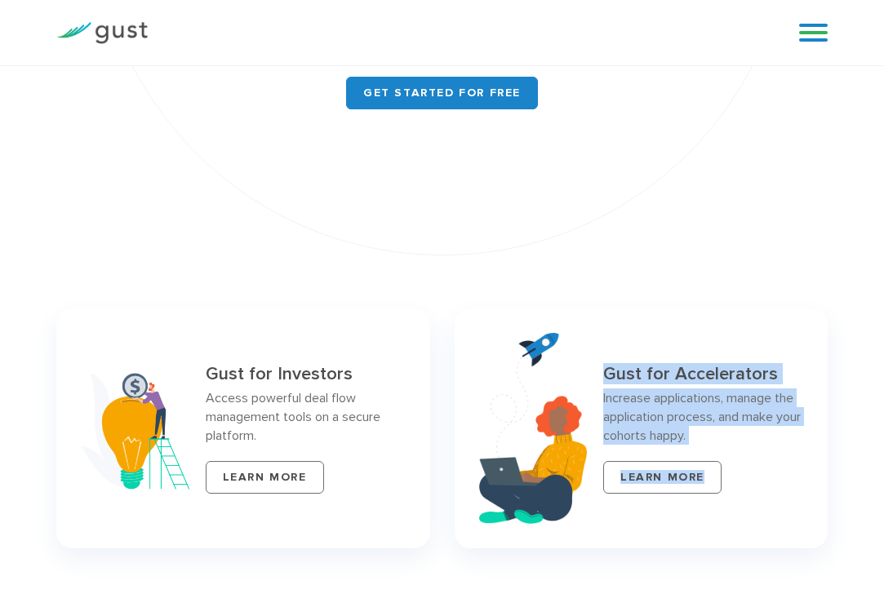
scroll to position [6426, 0]
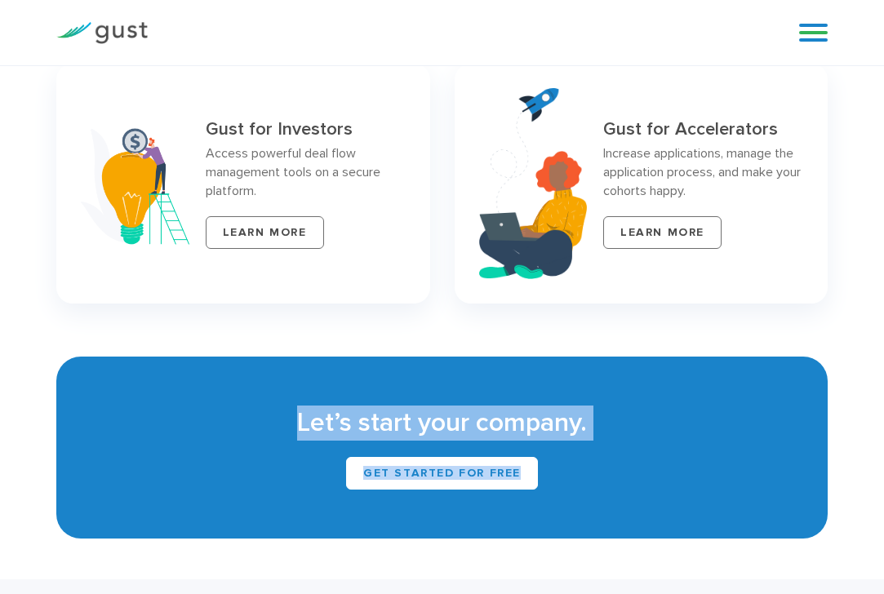
drag, startPoint x: 466, startPoint y: 432, endPoint x: 650, endPoint y: 462, distance: 186.7
click at [650, 462] on div "Let’s start your company. Get Started for Free" at bounding box center [441, 448] width 771 height 182
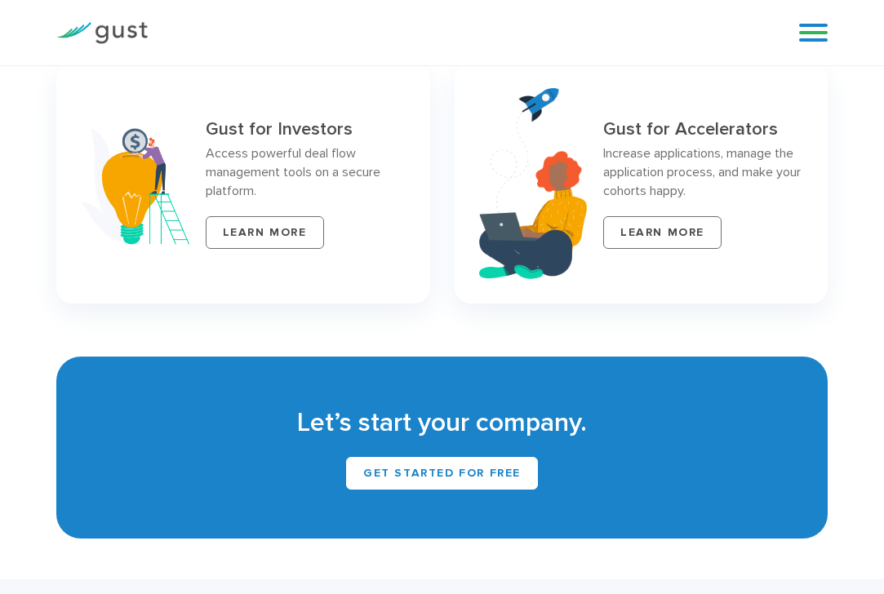
click at [650, 462] on div "Get Started for Free" at bounding box center [442, 473] width 738 height 33
